Goal: Information Seeking & Learning: Learn about a topic

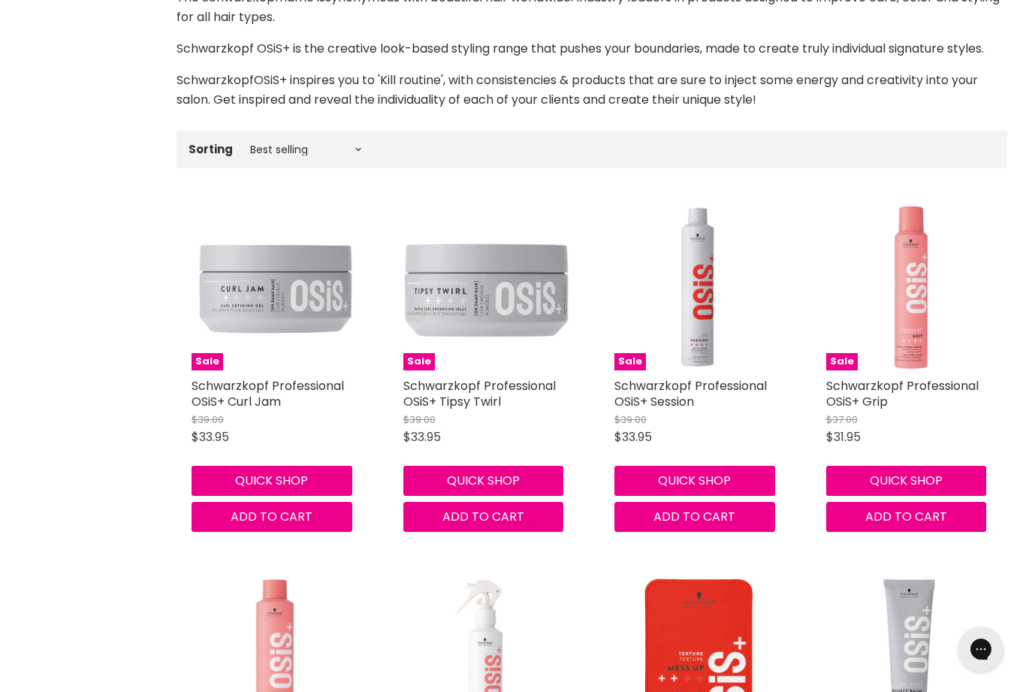
click at [686, 353] on img "Main content" at bounding box center [697, 287] width 167 height 167
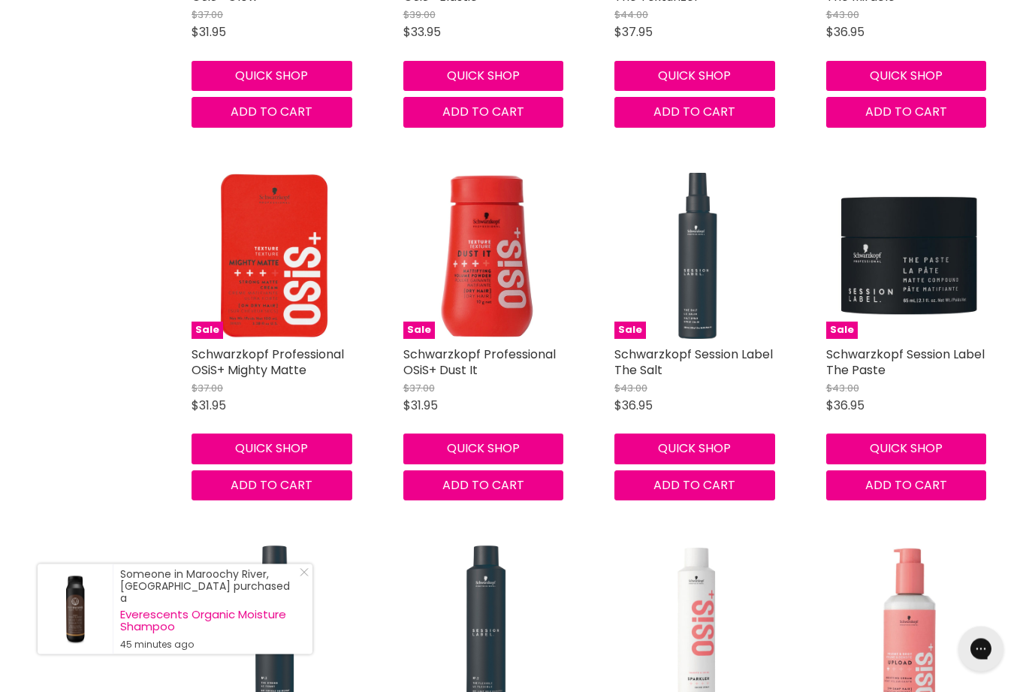
scroll to position [1503, 0]
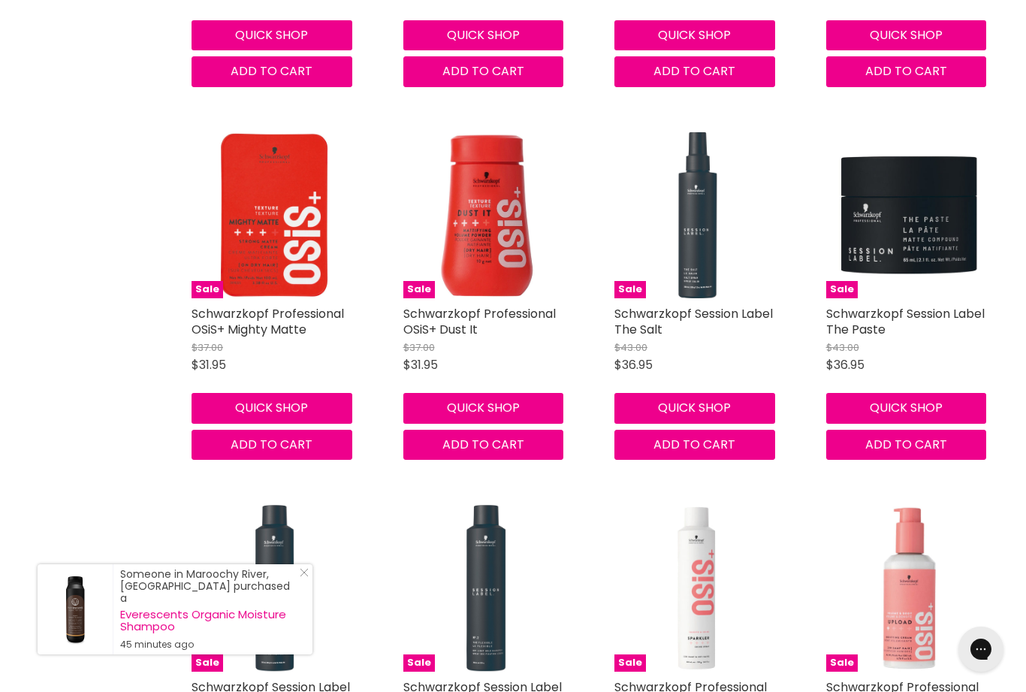
click at [302, 583] on link "Close Icon" at bounding box center [301, 575] width 15 height 15
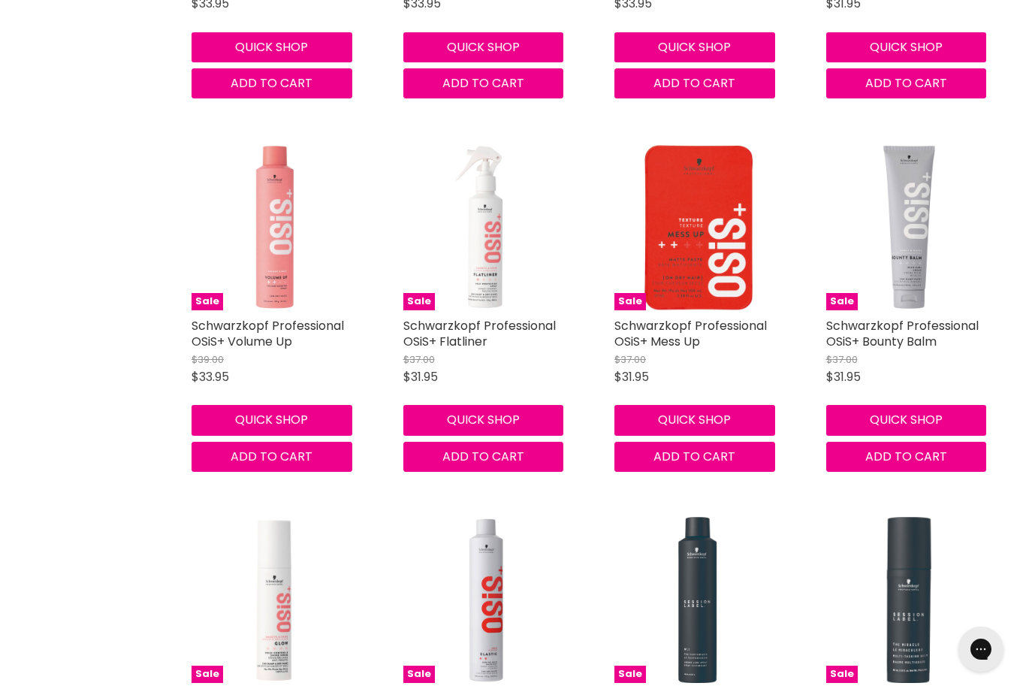
scroll to position [746, 0]
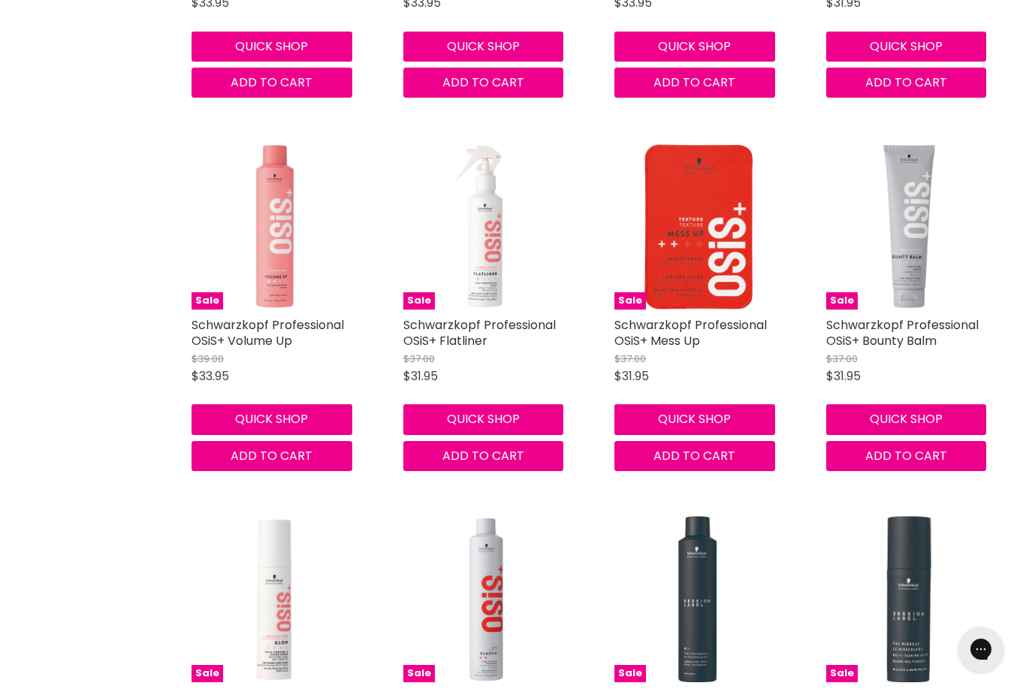
click at [504, 294] on img "Main content" at bounding box center [486, 226] width 167 height 167
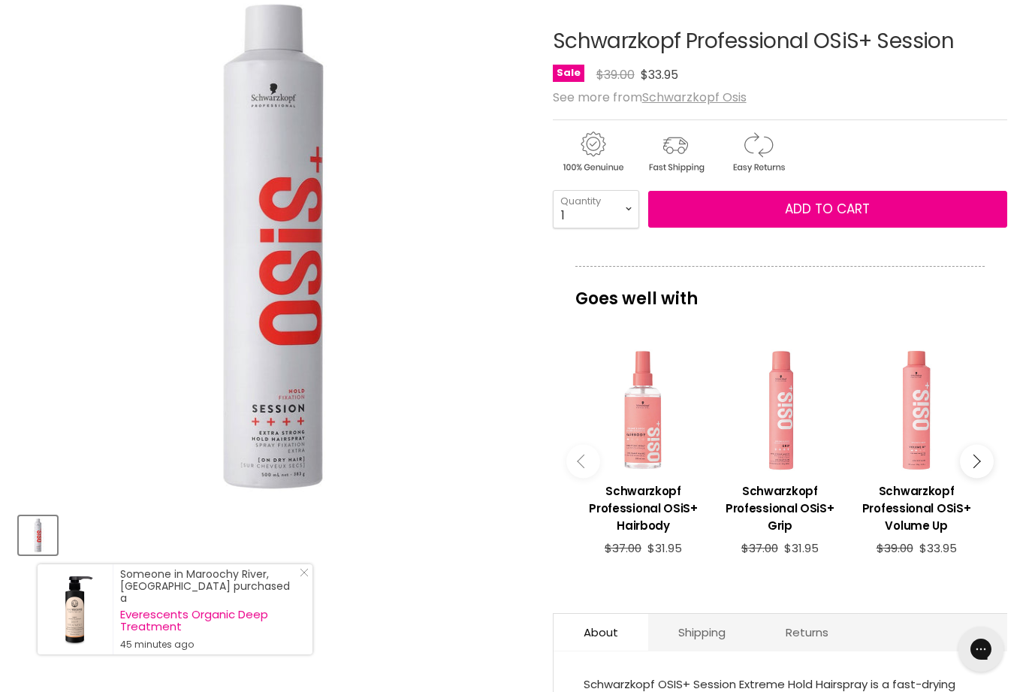
scroll to position [187, 0]
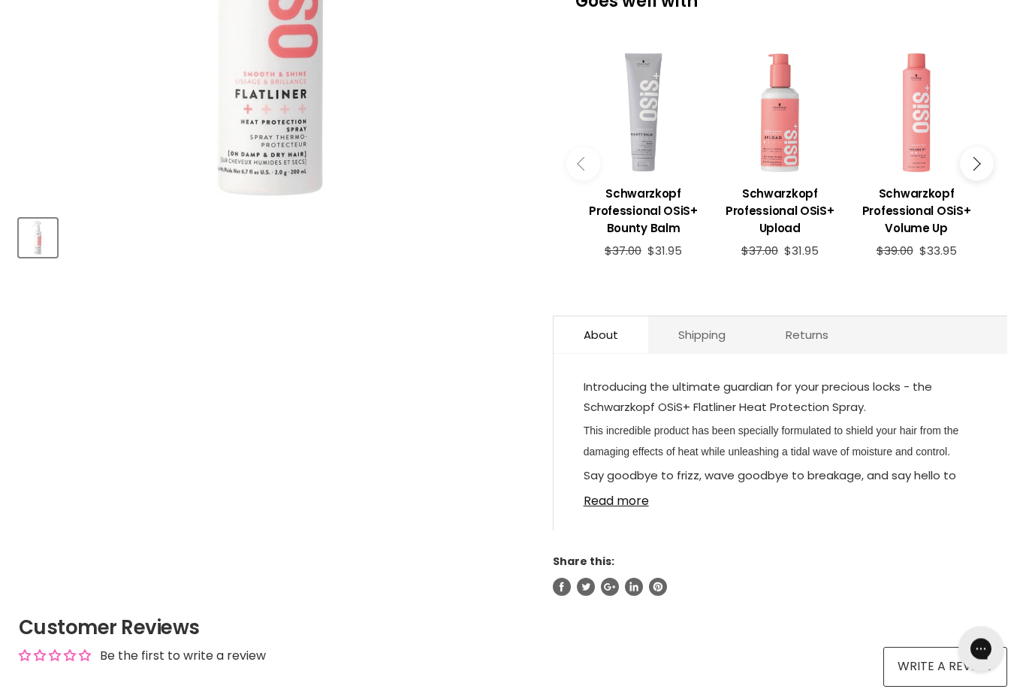
scroll to position [487, 0]
click at [620, 508] on link "Read more" at bounding box center [781, 496] width 394 height 23
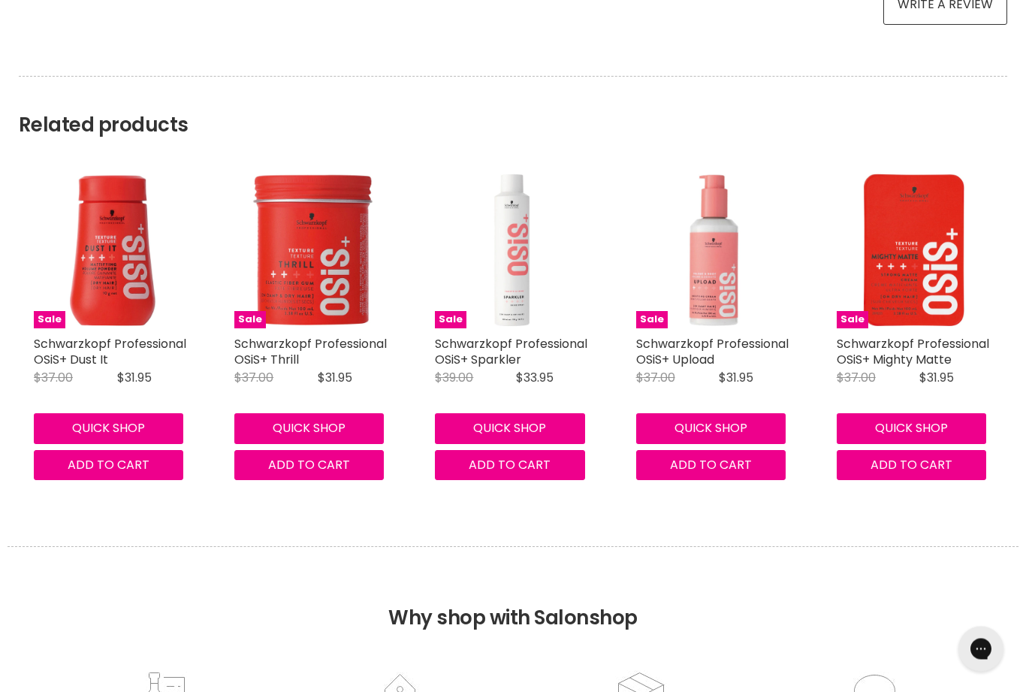
scroll to position [1466, 0]
click at [512, 291] on img "Main content" at bounding box center [512, 249] width 155 height 155
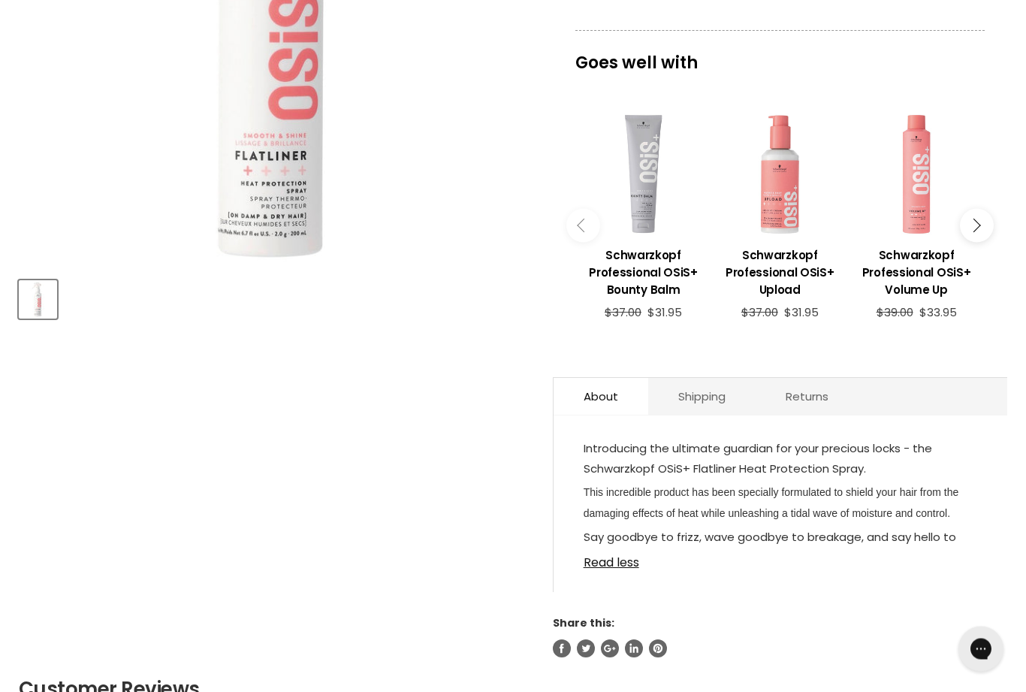
scroll to position [425, 0]
click at [609, 569] on link "Read less" at bounding box center [781, 558] width 394 height 23
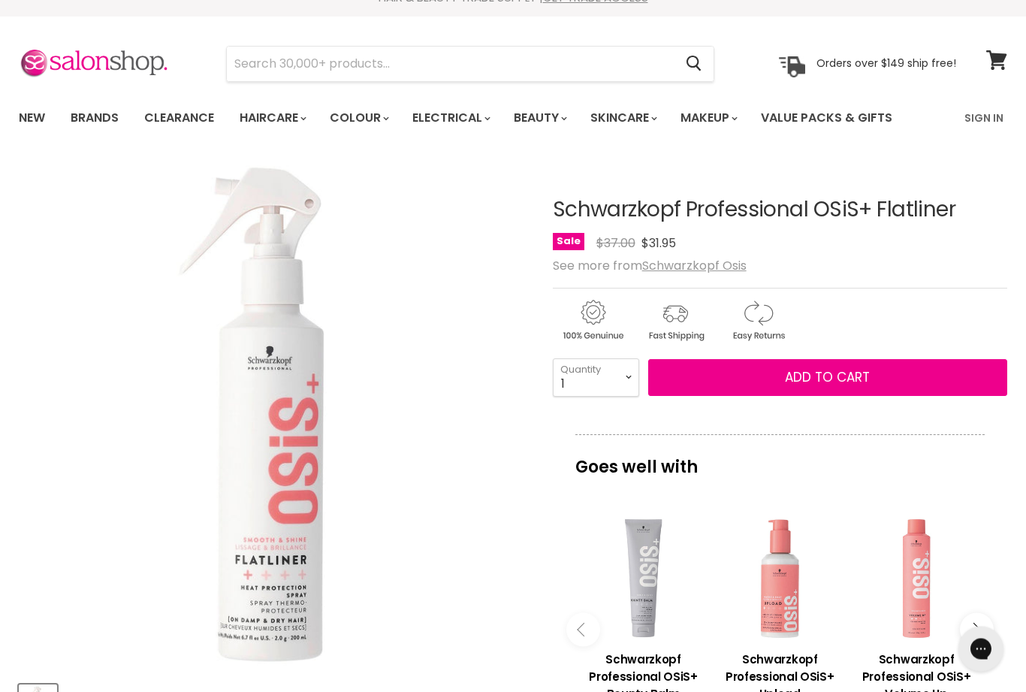
scroll to position [0, 0]
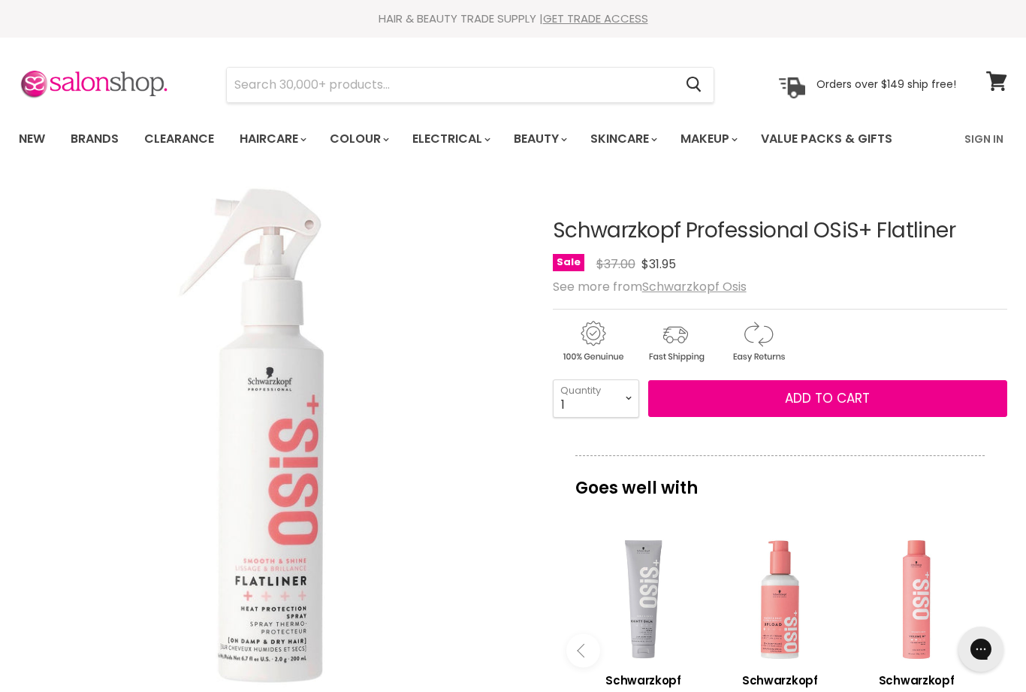
click at [842, 143] on link "Value Packs & Gifts" at bounding box center [827, 139] width 154 height 32
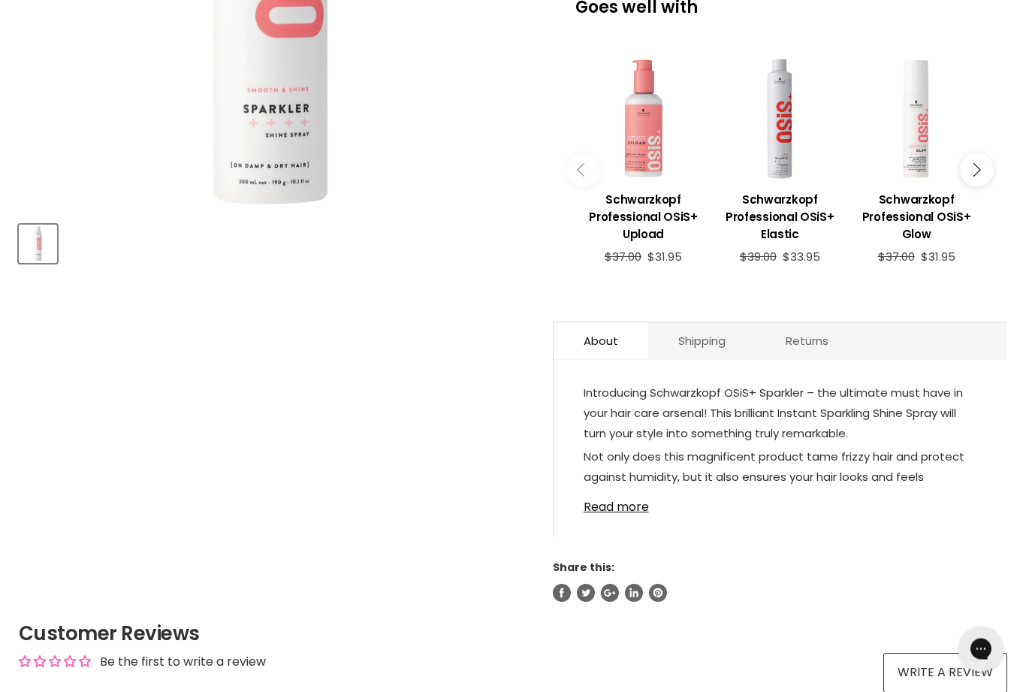
scroll to position [481, 0]
click at [635, 514] on link "Read more" at bounding box center [781, 502] width 394 height 23
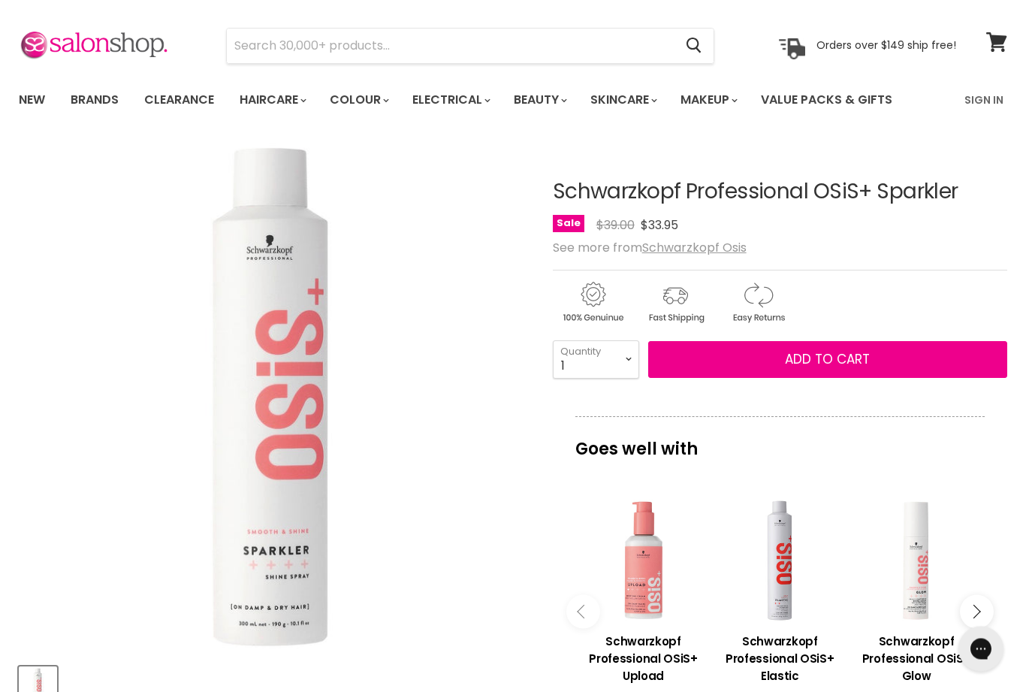
scroll to position [0, 0]
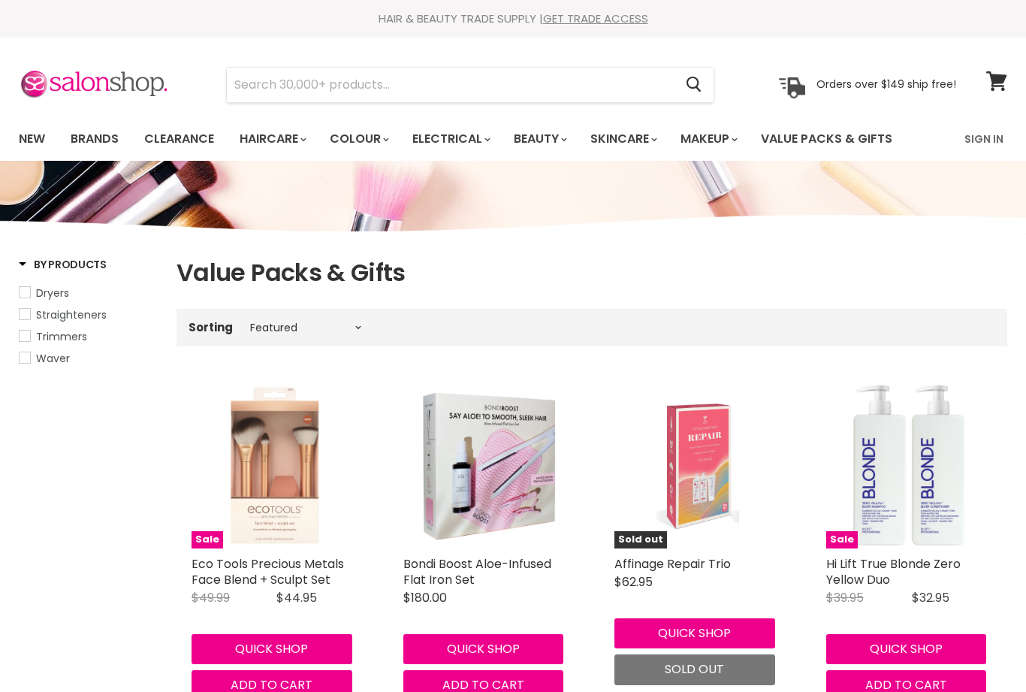
select select "manual"
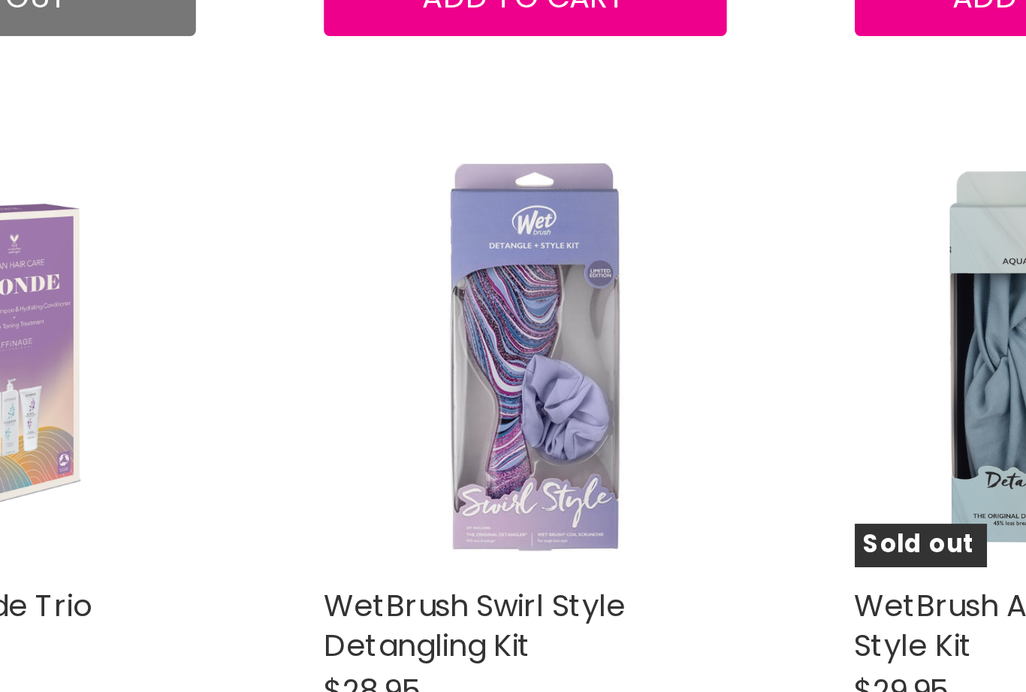
scroll to position [3558, 0]
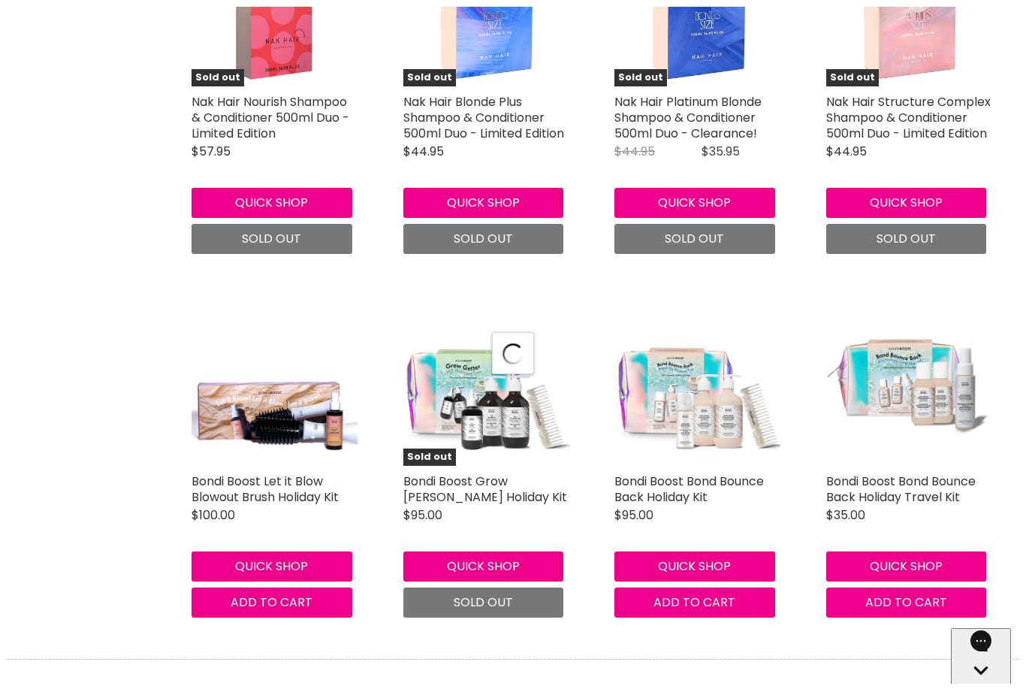
scroll to position [4115, 0]
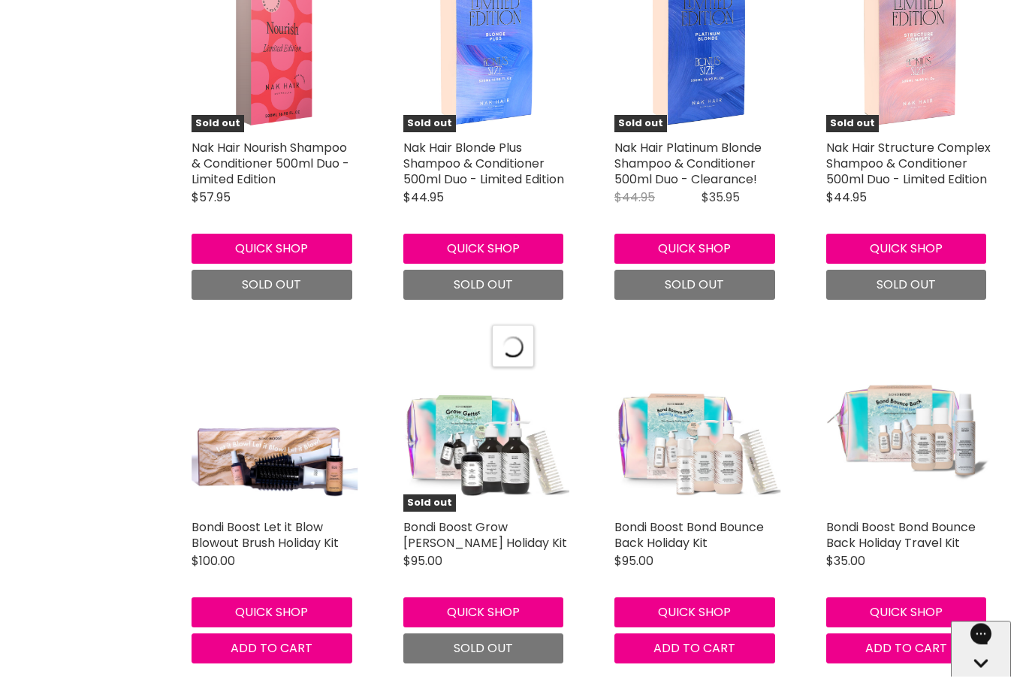
select select "manual"
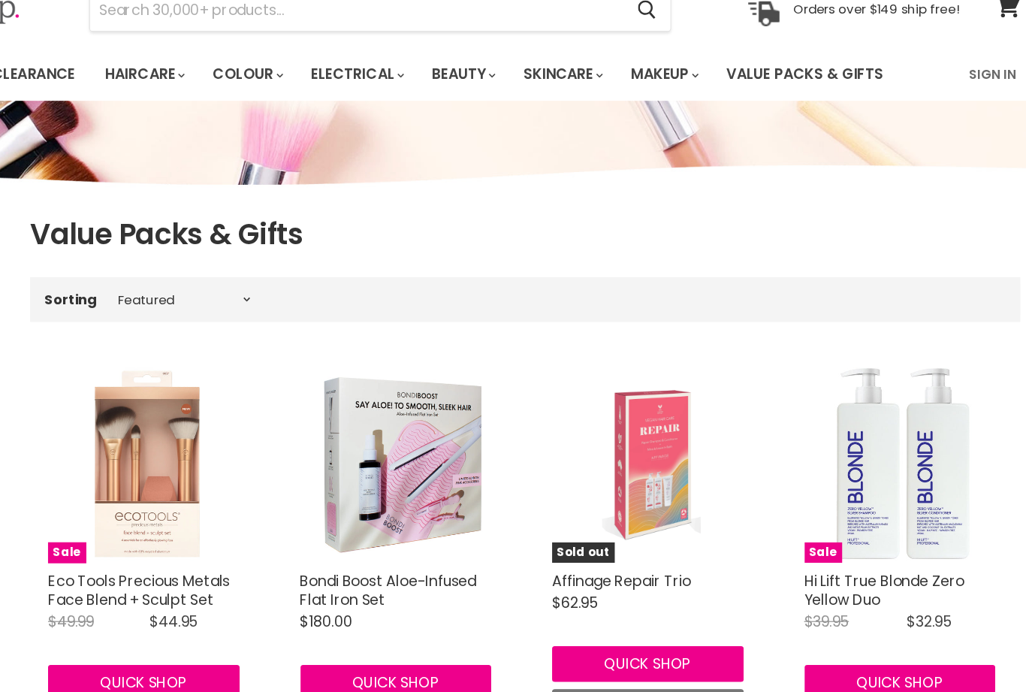
scroll to position [0, 0]
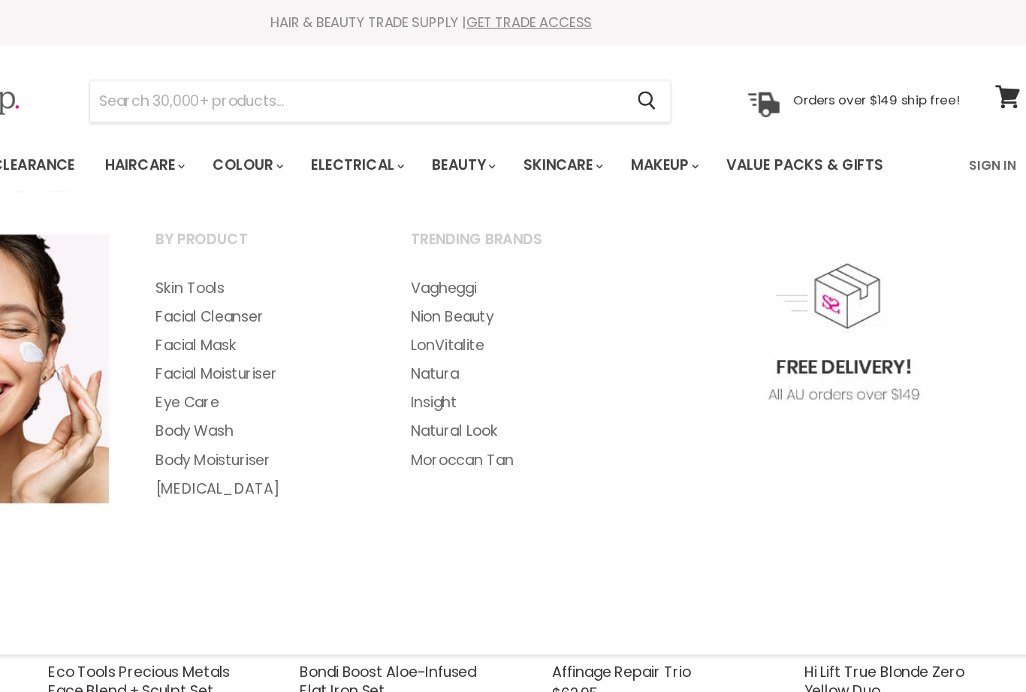
click at [263, 362] on link "Body Wash" at bounding box center [368, 362] width 211 height 24
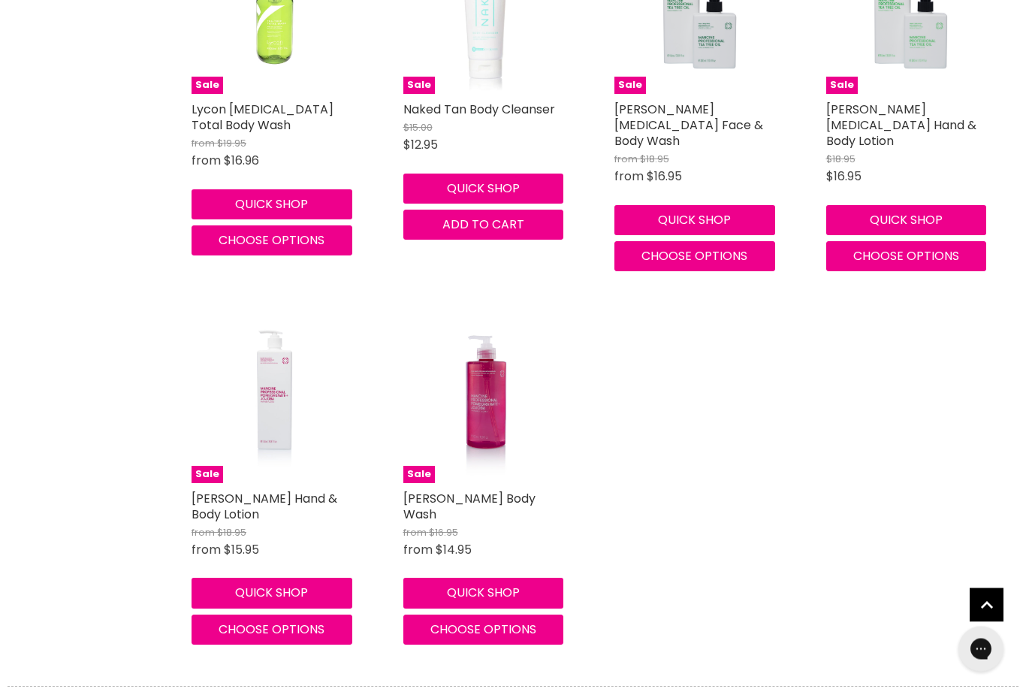
scroll to position [2334, 0]
